Goal: Transaction & Acquisition: Purchase product/service

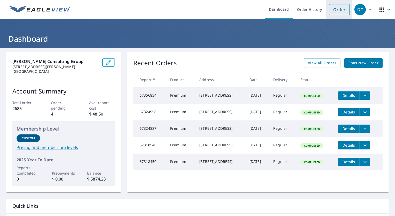
click at [331, 13] on link "Order" at bounding box center [339, 9] width 21 height 11
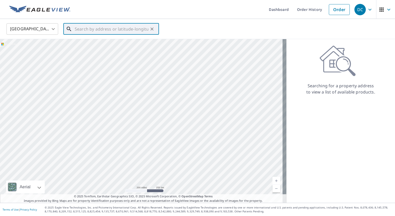
click at [83, 32] on input "text" at bounding box center [112, 29] width 74 height 14
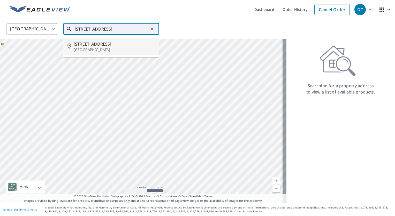
click at [83, 42] on span "[STREET_ADDRESS]" at bounding box center [114, 44] width 81 height 6
type input "[STREET_ADDRESS]"
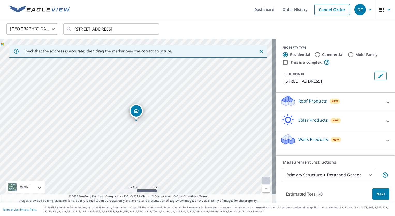
click at [375, 103] on div "Roof Products New" at bounding box center [331, 102] width 101 height 15
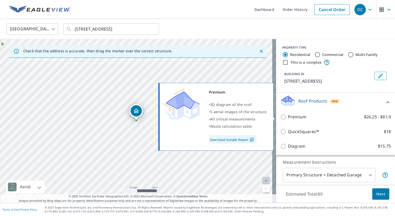
click at [288, 117] on p "Premium" at bounding box center [297, 117] width 18 height 6
click at [286, 117] on input "Premium $26.25 - $81.9" at bounding box center [285, 117] width 8 height 6
checkbox input "true"
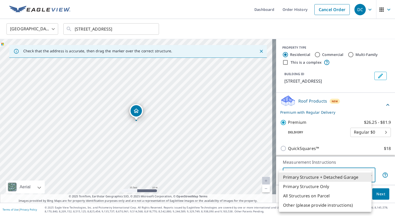
click at [304, 172] on body "DC DC Dashboard Order History Cancel Order DC [GEOGRAPHIC_DATA] [GEOGRAPHIC_DAT…" at bounding box center [197, 108] width 395 height 216
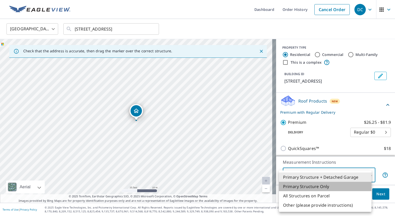
click at [304, 187] on li "Primary Structure Only" at bounding box center [325, 186] width 93 height 9
type input "2"
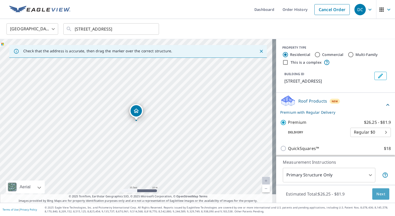
click at [379, 196] on span "Next" at bounding box center [381, 194] width 9 height 6
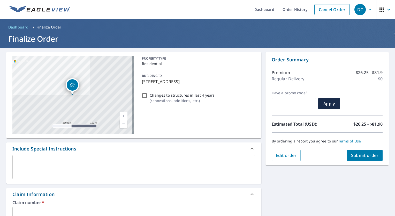
scroll to position [26, 0]
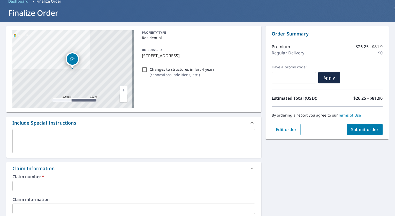
click at [39, 186] on input "text" at bounding box center [133, 186] width 243 height 10
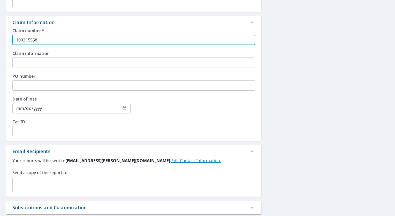
scroll to position [181, 0]
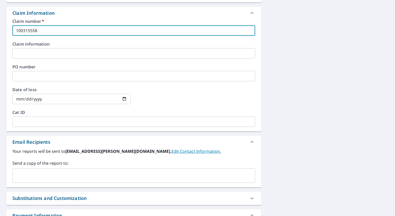
type input "100315558"
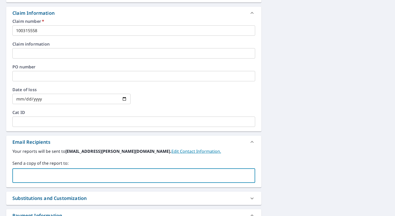
click at [46, 173] on input "text" at bounding box center [130, 176] width 231 height 10
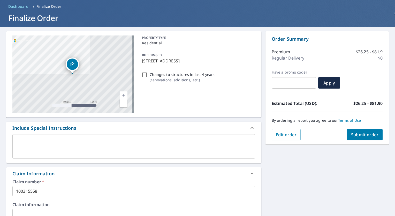
scroll to position [0, 0]
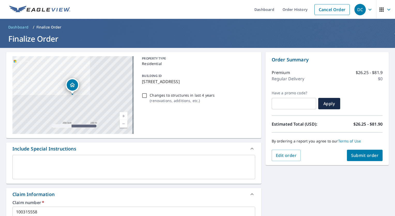
type input "[EMAIL_ADDRESS][PERSON_NAME][DOMAIN_NAME]"
click at [356, 155] on span "Submit order" at bounding box center [365, 155] width 28 height 6
